Goal: Find specific page/section: Find specific page/section

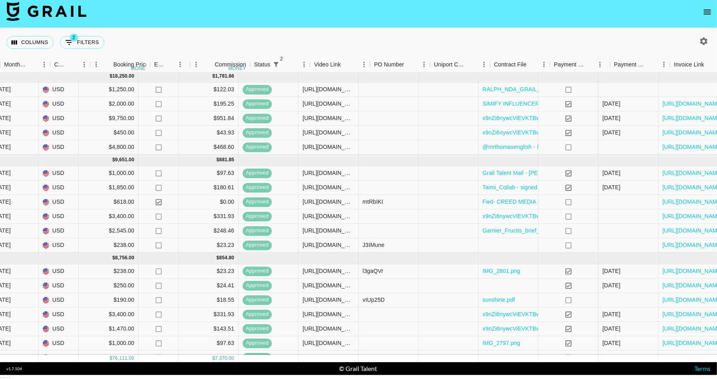
scroll to position [137, 497]
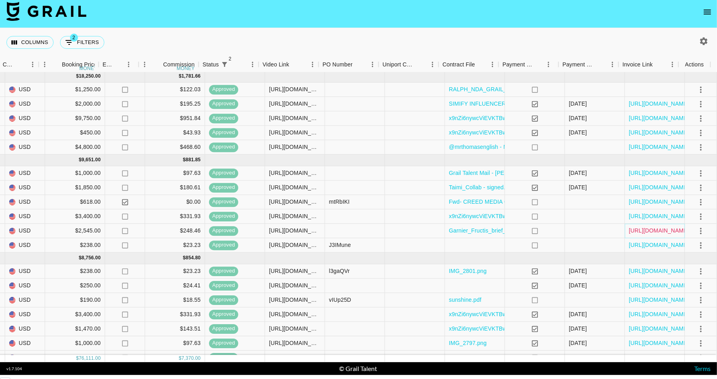
click at [660, 229] on link "[URL][DOMAIN_NAME]" at bounding box center [659, 231] width 60 height 8
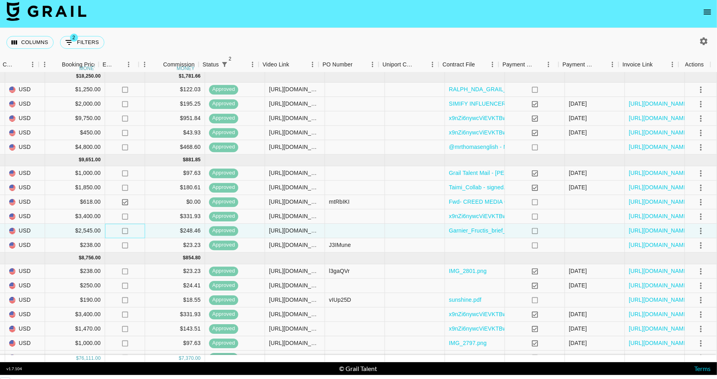
click at [107, 231] on div "no" at bounding box center [125, 231] width 40 height 14
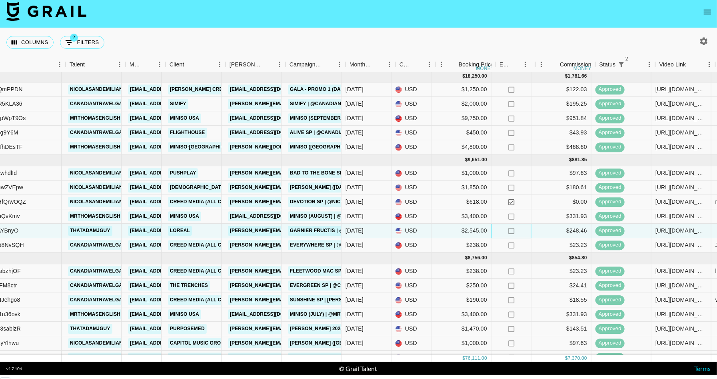
scroll to position [137, 94]
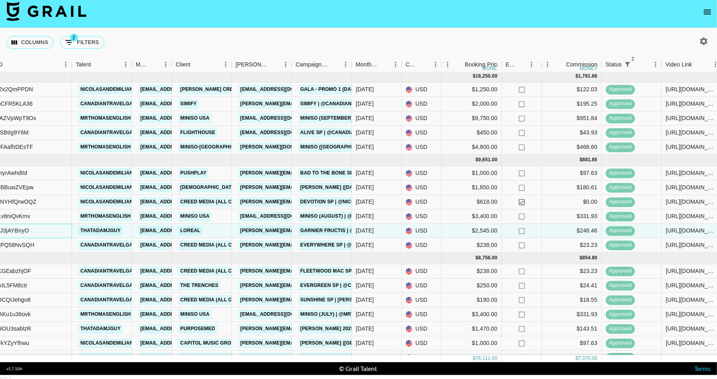
click at [15, 230] on div "recUU3utJ3jAYBnyO" at bounding box center [2, 231] width 53 height 8
copy div "recUU3utJ3jAYBnyO"
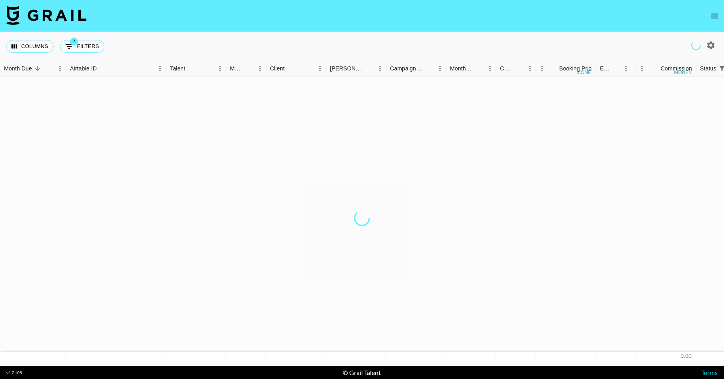
scroll to position [328, 0]
